Goal: Task Accomplishment & Management: Complete application form

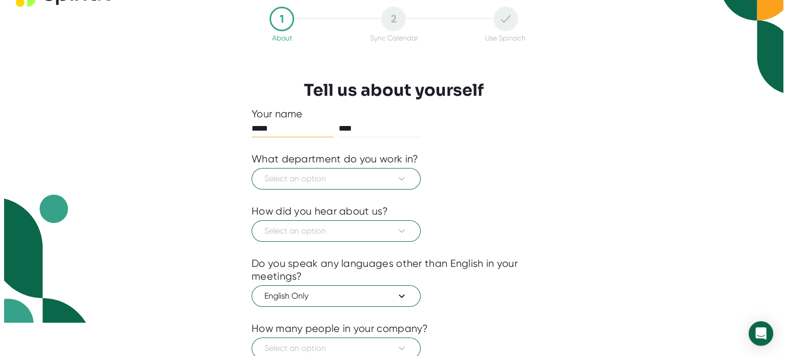
scroll to position [51, 0]
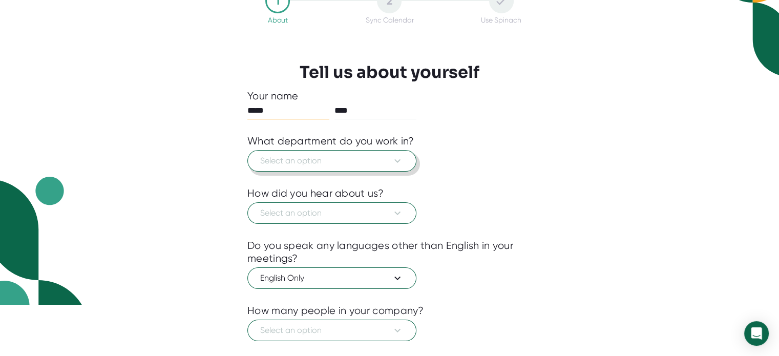
click at [398, 159] on icon at bounding box center [397, 161] width 12 height 12
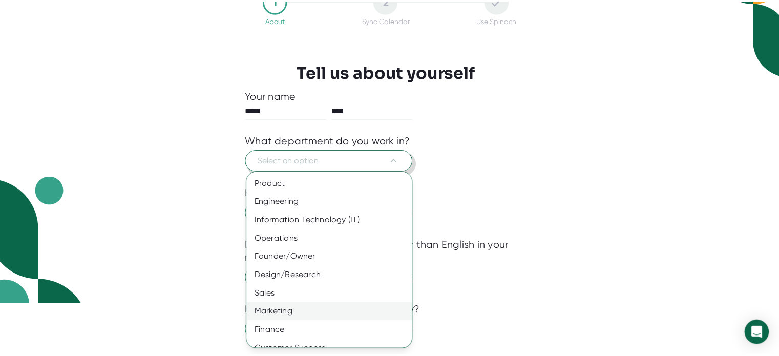
scroll to position [0, 0]
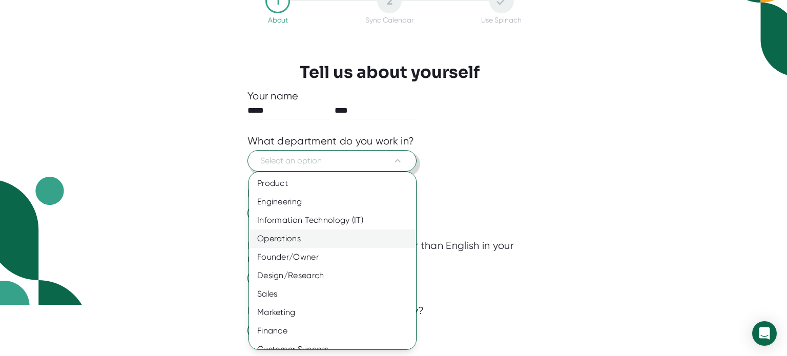
click at [342, 238] on div "Operations" at bounding box center [336, 239] width 175 height 18
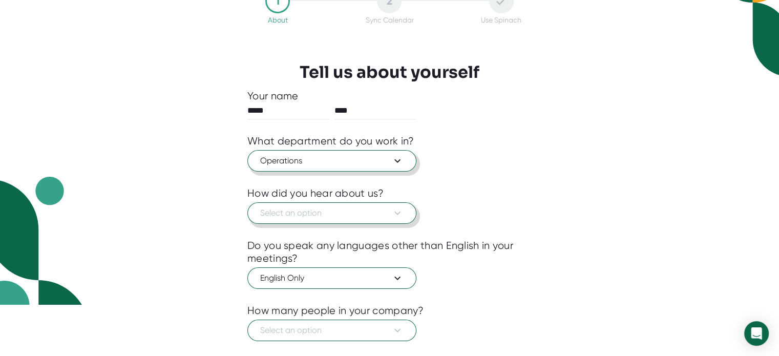
click at [396, 210] on icon at bounding box center [397, 213] width 12 height 12
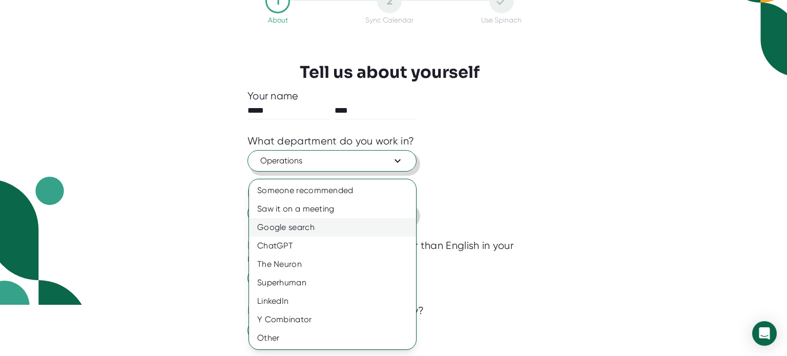
click at [308, 225] on div "Google search" at bounding box center [332, 227] width 167 height 18
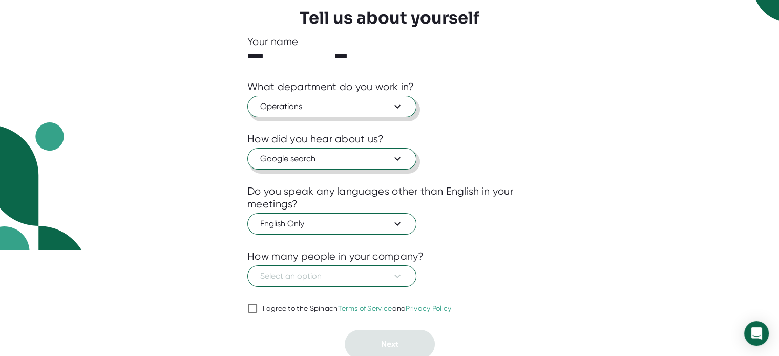
scroll to position [107, 0]
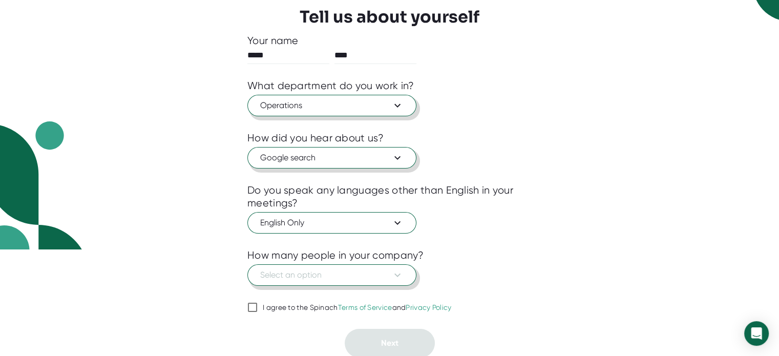
click at [398, 272] on icon at bounding box center [397, 275] width 12 height 12
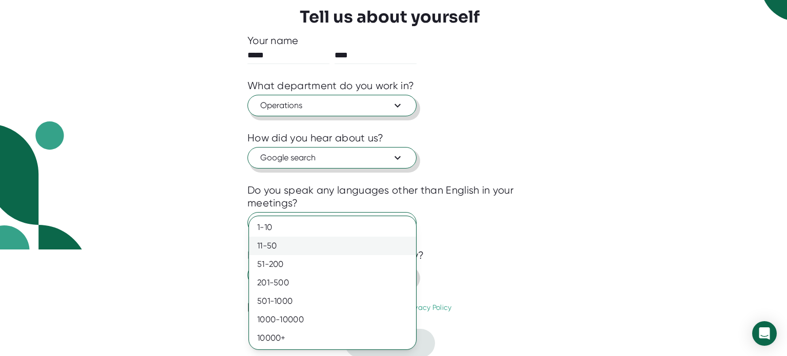
click at [305, 246] on div "11-50" at bounding box center [332, 246] width 167 height 18
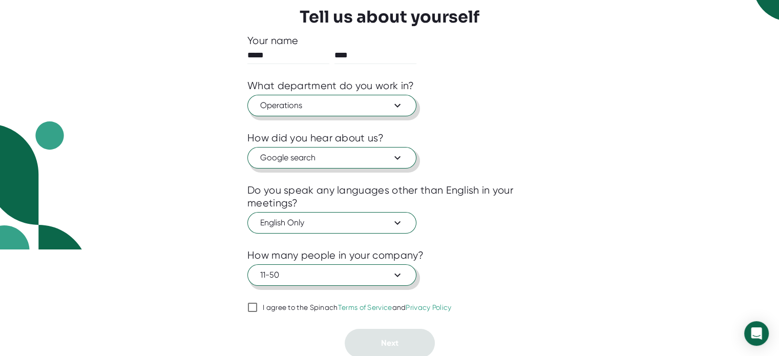
click at [252, 307] on input "I agree to the Spinach Terms of Service and Privacy Policy" at bounding box center [252, 307] width 10 height 12
checkbox input "true"
click at [390, 340] on span "Next" at bounding box center [389, 343] width 17 height 10
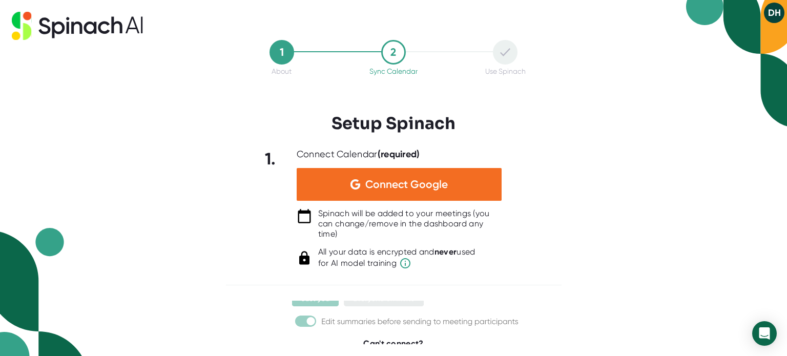
scroll to position [193, 0]
